Goal: Information Seeking & Learning: Get advice/opinions

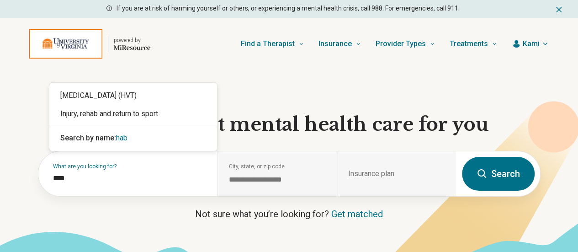
type input "*****"
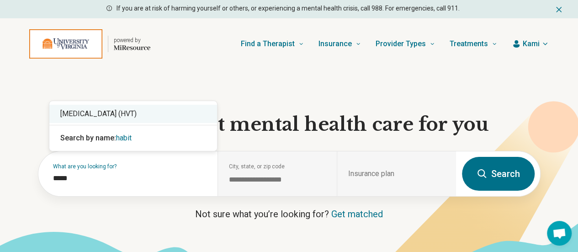
click at [117, 112] on div "[MEDICAL_DATA] (HVT)" at bounding box center [133, 114] width 168 height 18
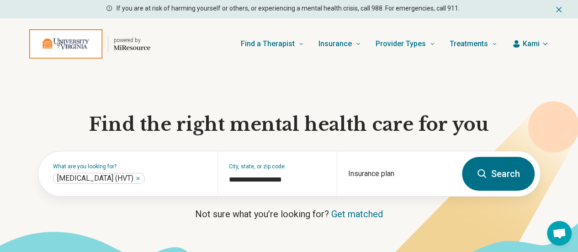
click at [475, 184] on button "Search" at bounding box center [498, 174] width 73 height 34
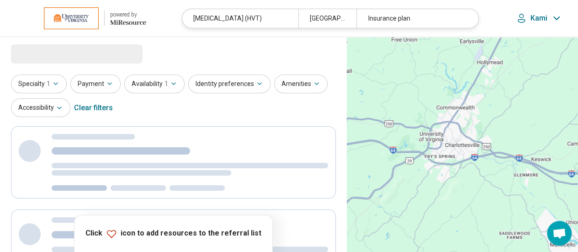
select select "***"
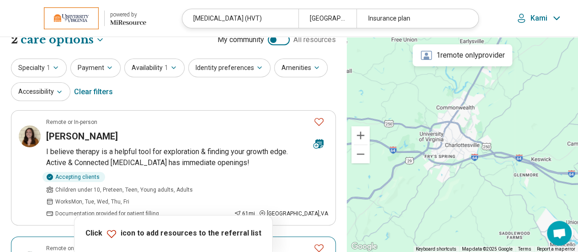
scroll to position [9, 0]
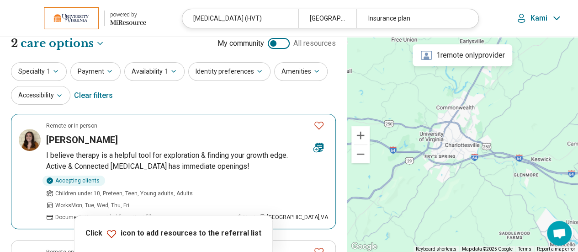
click at [227, 146] on article "Remote or In-person Caroline Rymer I believe therapy is a helpful tool for expl…" at bounding box center [173, 171] width 325 height 115
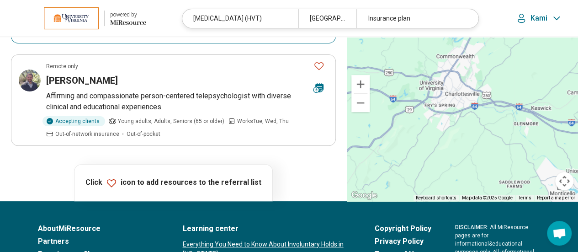
scroll to position [197, 0]
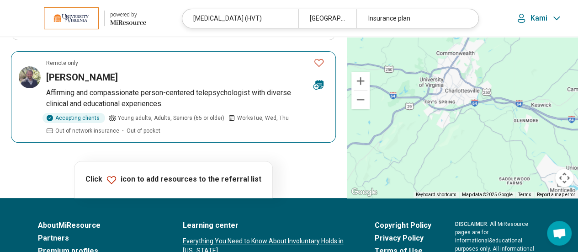
click at [107, 87] on p "Affirming and compassionate person-centered telepsychologist with diverse clini…" at bounding box center [187, 98] width 282 height 22
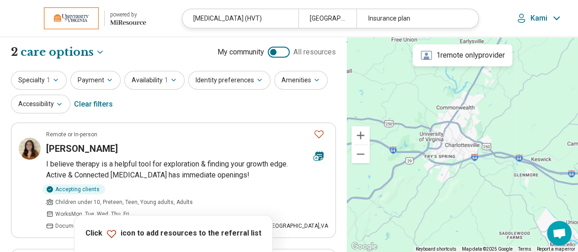
click at [275, 50] on div at bounding box center [273, 52] width 6 height 6
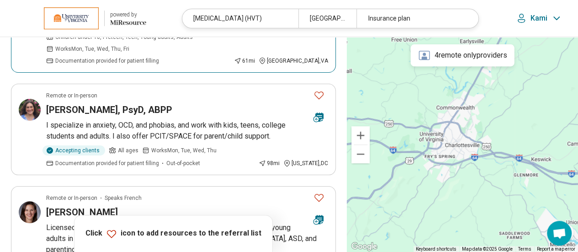
scroll to position [165, 0]
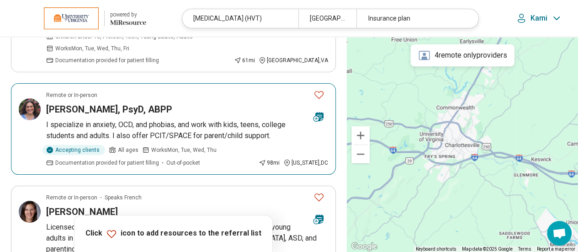
click at [157, 119] on p "I specialize in anxiety, OCD, and phobias, and work with kids, teens, college s…" at bounding box center [187, 130] width 282 height 22
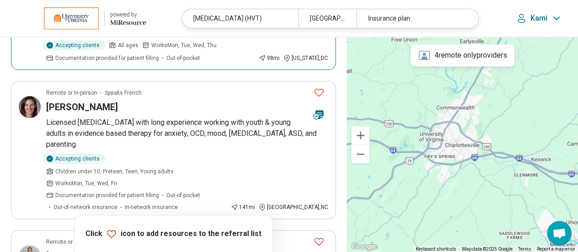
scroll to position [270, 0]
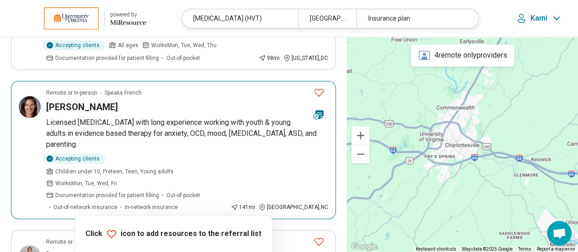
click at [166, 117] on p "Licensed psychologist with long experience working with youth & young adults in…" at bounding box center [187, 133] width 282 height 33
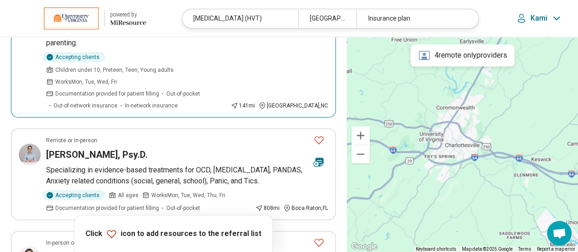
scroll to position [371, 0]
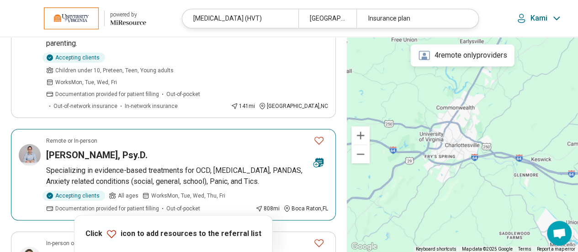
click at [145, 165] on p "Specializing in evidence-based treatments for OCD, Autism, PANDAS, Anxiety rela…" at bounding box center [187, 176] width 282 height 22
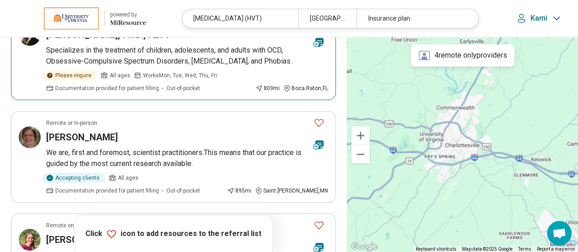
scroll to position [593, 0]
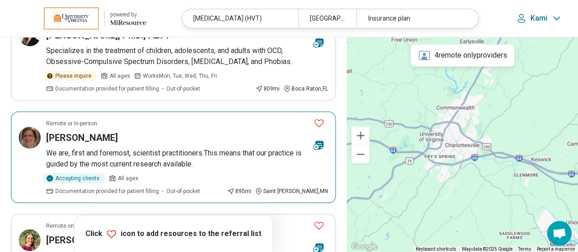
click at [174, 148] on p "We are, first and foremost, scientist practitioners.This means that our practic…" at bounding box center [187, 159] width 282 height 22
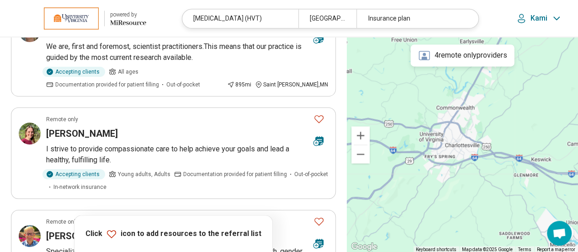
scroll to position [699, 0]
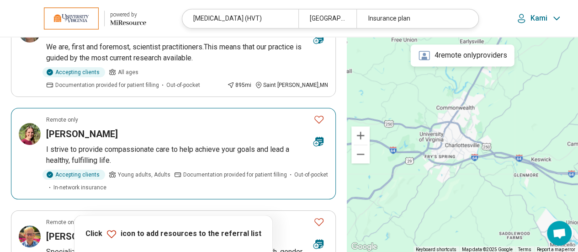
click at [169, 128] on div "[PERSON_NAME]" at bounding box center [176, 134] width 260 height 13
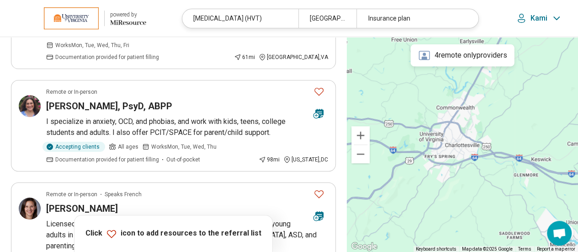
scroll to position [0, 0]
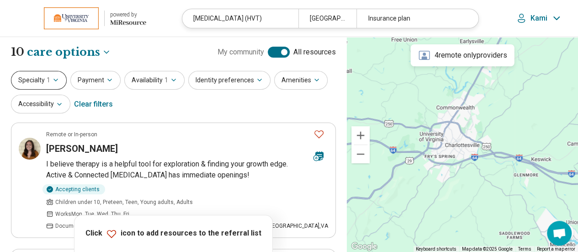
click at [57, 74] on button "Specialty 1" at bounding box center [39, 80] width 56 height 19
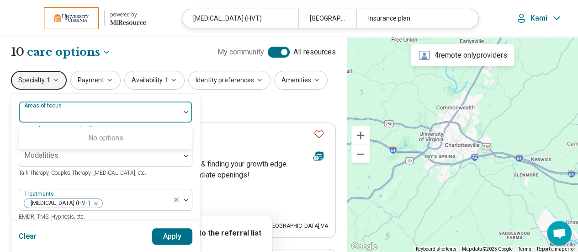
click at [68, 116] on div at bounding box center [100, 115] width 154 height 13
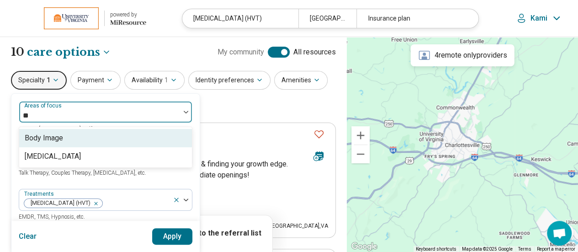
type input "*"
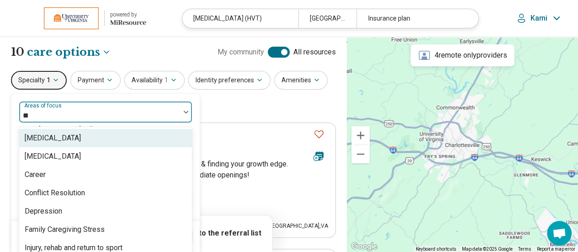
type input "*"
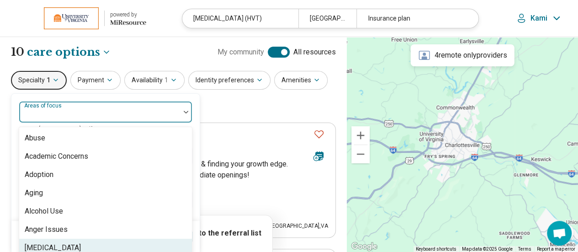
click at [88, 109] on div at bounding box center [100, 115] width 154 height 13
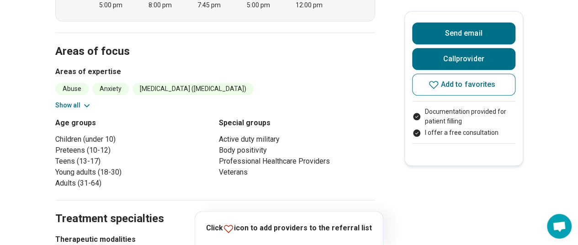
scroll to position [399, 0]
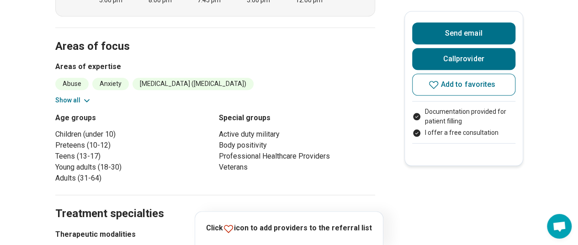
click at [64, 96] on button "Show all" at bounding box center [73, 101] width 36 height 10
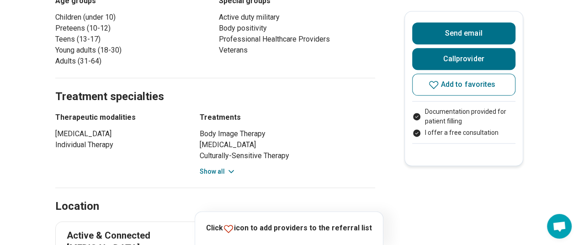
scroll to position [549, 0]
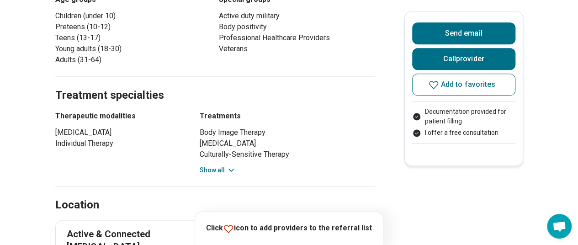
click at [222, 165] on button "Show all" at bounding box center [218, 170] width 36 height 10
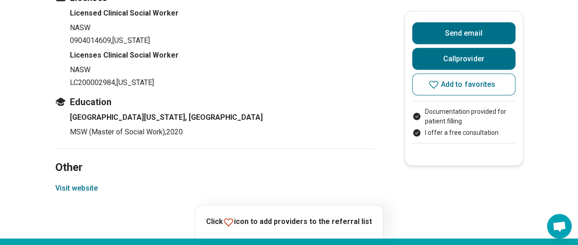
scroll to position [1272, 0]
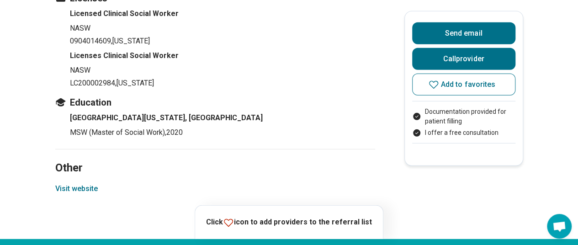
click at [91, 183] on button "Visit website" at bounding box center [76, 188] width 43 height 11
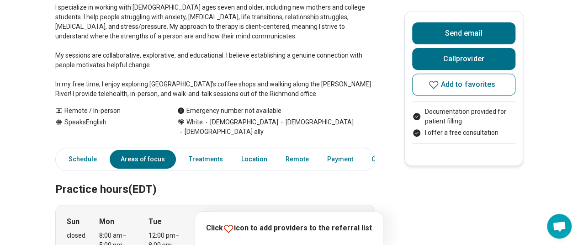
scroll to position [0, 0]
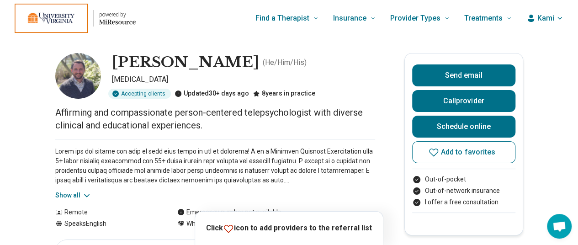
click at [66, 194] on button "Show all" at bounding box center [73, 196] width 36 height 10
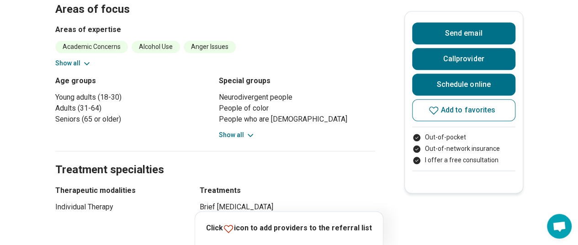
scroll to position [471, 0]
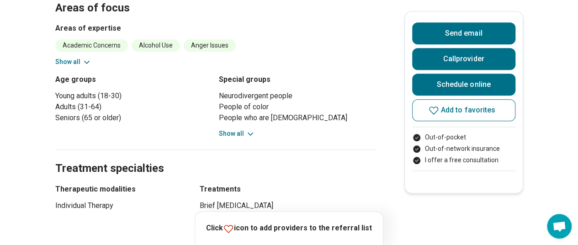
click at [69, 59] on button "Show all" at bounding box center [73, 62] width 36 height 10
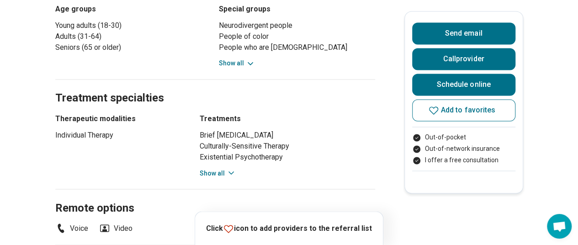
scroll to position [702, 0]
click at [225, 172] on button "Show all" at bounding box center [218, 173] width 36 height 10
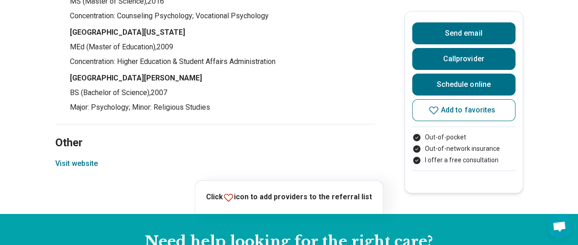
scroll to position [1663, 0]
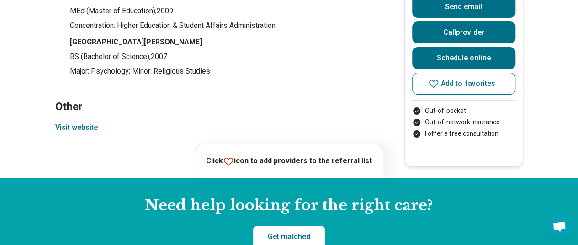
click at [76, 126] on button "Visit website" at bounding box center [76, 127] width 43 height 11
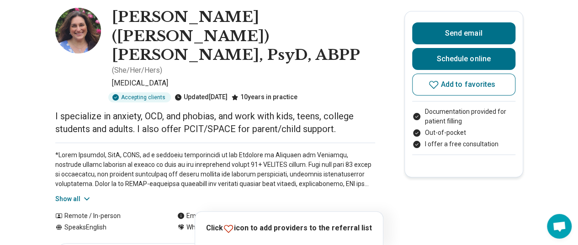
scroll to position [51, 0]
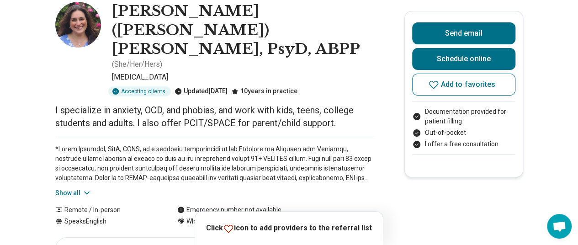
click at [74, 188] on button "Show all" at bounding box center [73, 193] width 36 height 10
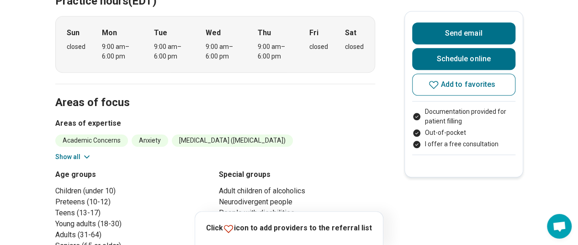
scroll to position [415, 0]
click at [79, 153] on button "Show all" at bounding box center [73, 158] width 36 height 10
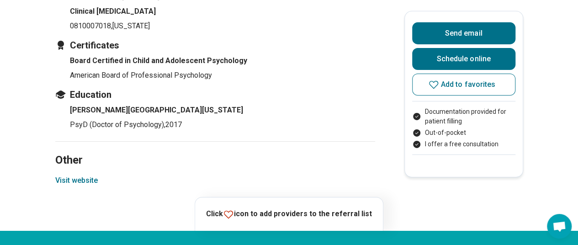
scroll to position [1489, 0]
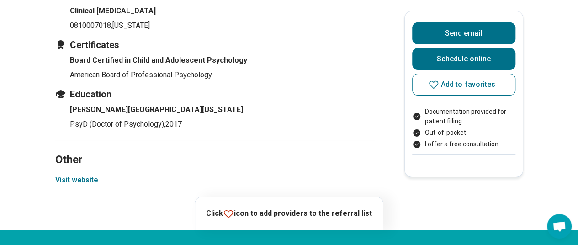
click at [80, 175] on button "Visit website" at bounding box center [76, 180] width 43 height 11
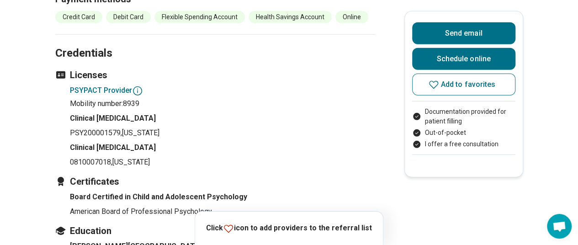
scroll to position [1337, 0]
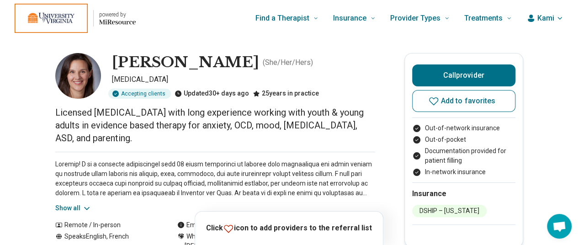
click at [71, 203] on button "Show all" at bounding box center [73, 208] width 36 height 10
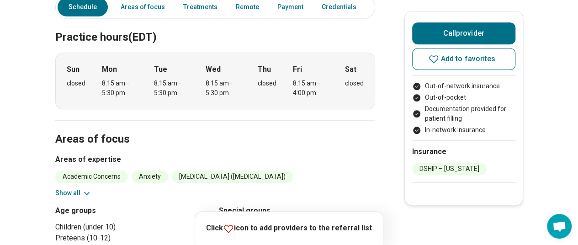
scroll to position [439, 0]
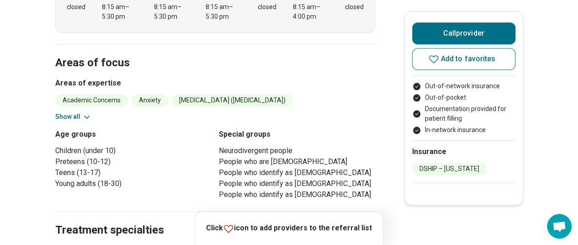
click at [62, 112] on button "Show all" at bounding box center [73, 117] width 36 height 10
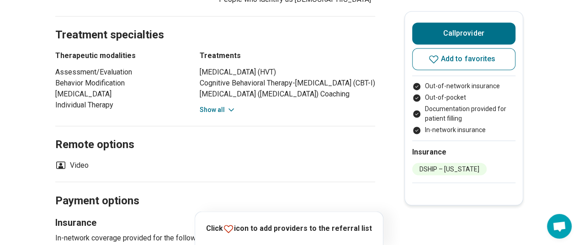
scroll to position [719, 0]
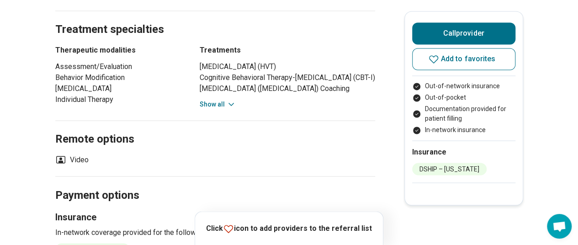
click at [219, 100] on button "Show all" at bounding box center [218, 105] width 36 height 10
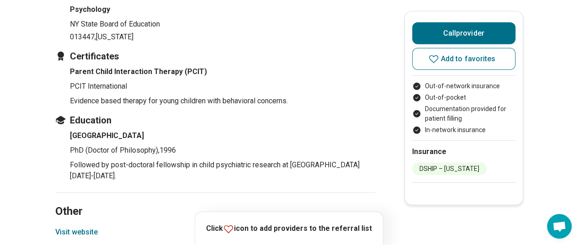
scroll to position [1303, 0]
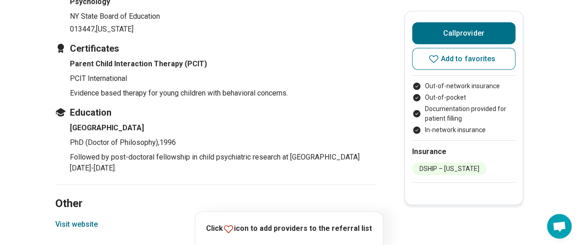
click at [80, 219] on button "Visit website" at bounding box center [76, 224] width 43 height 11
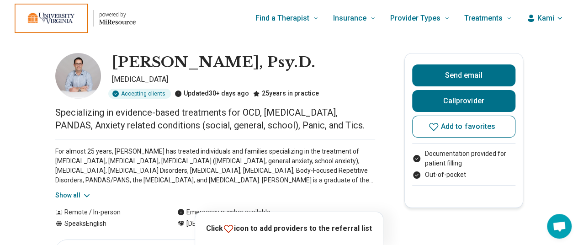
click at [82, 192] on button "Show all" at bounding box center [73, 196] width 36 height 10
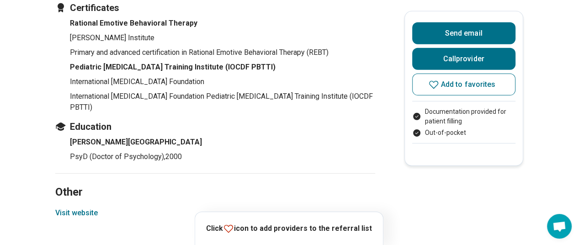
scroll to position [1395, 0]
click at [70, 208] on button "Visit website" at bounding box center [76, 213] width 43 height 11
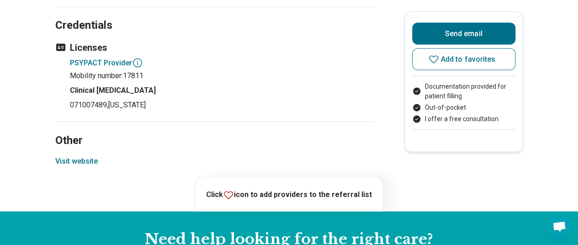
scroll to position [843, 0]
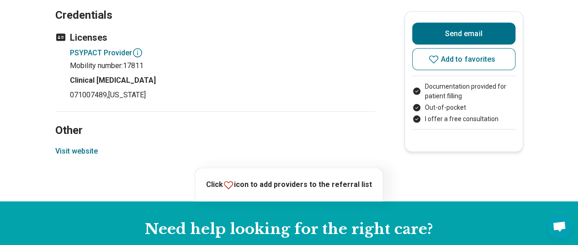
click at [72, 145] on button "Visit website" at bounding box center [76, 150] width 43 height 11
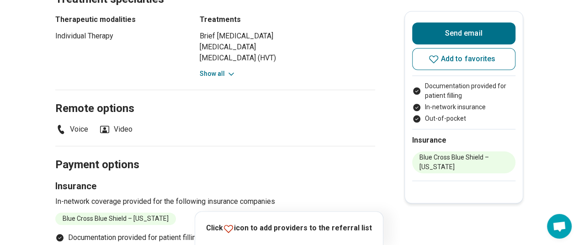
scroll to position [377, 0]
click at [219, 75] on button "Show all" at bounding box center [218, 74] width 36 height 10
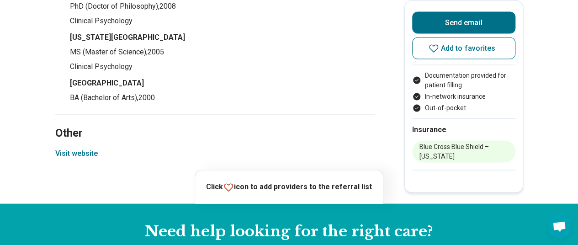
scroll to position [899, 0]
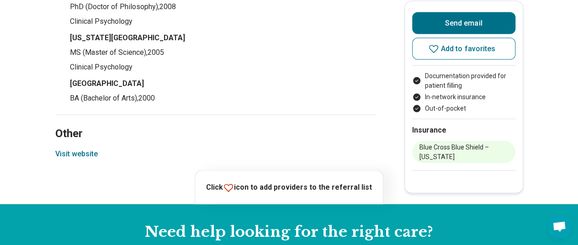
click at [73, 160] on button "Visit website" at bounding box center [76, 154] width 43 height 11
